Goal: Task Accomplishment & Management: Complete application form

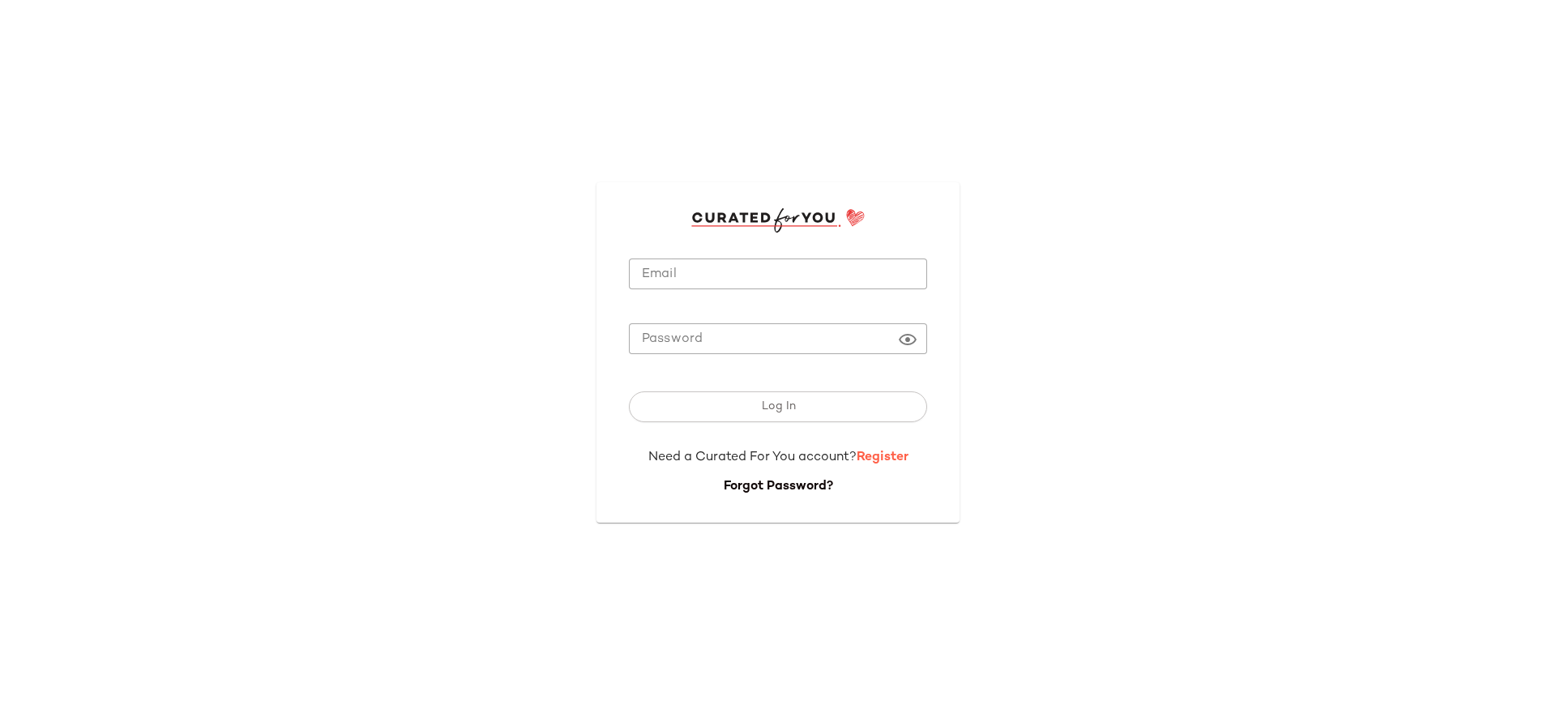
click at [877, 457] on link "Register" at bounding box center [882, 457] width 52 height 14
